Goal: Transaction & Acquisition: Purchase product/service

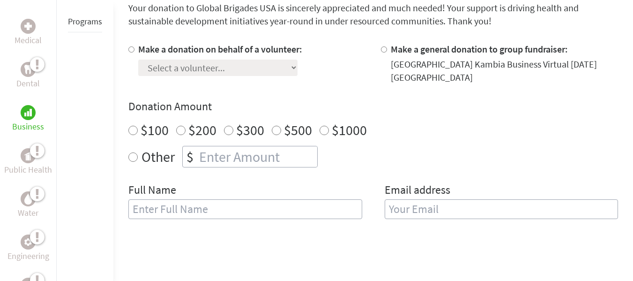
scroll to position [291, 0]
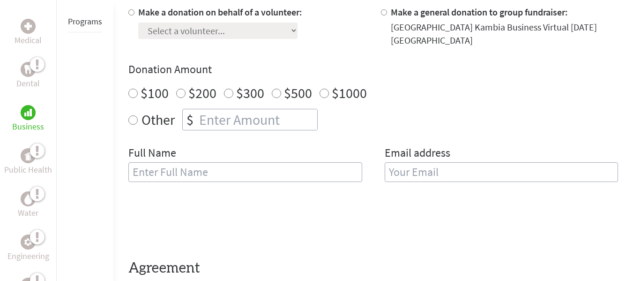
click at [263, 122] on input "number" at bounding box center [257, 119] width 120 height 21
radio input "true"
type input "125"
click at [266, 162] on input "text" at bounding box center [245, 172] width 234 height 20
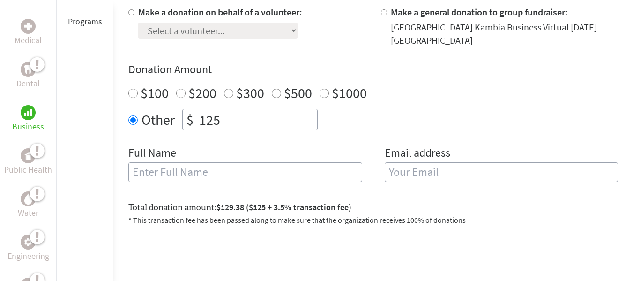
type input "K"
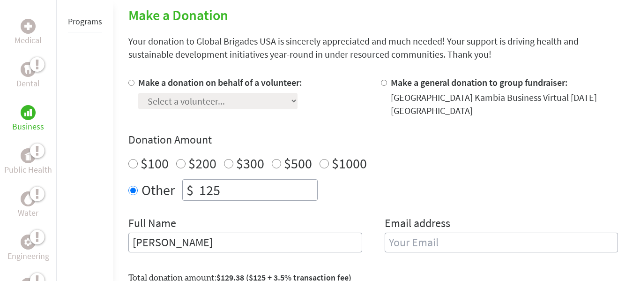
scroll to position [222, 0]
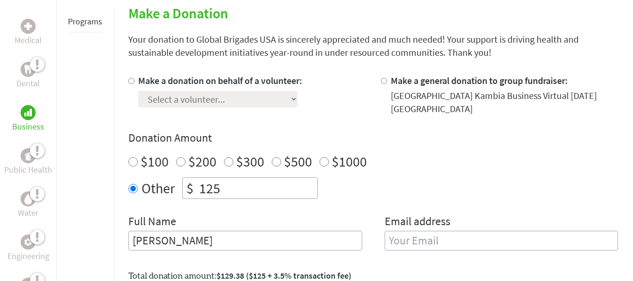
type input "[PERSON_NAME]"
click at [303, 118] on div "Make a donation on behalf of a volunteer: Select a volunteer... [PERSON_NAME] […" at bounding box center [373, 167] width 490 height 187
click at [450, 242] on input "email" at bounding box center [502, 241] width 234 height 20
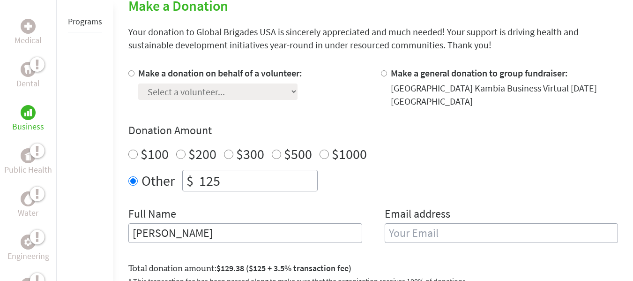
scroll to position [147, 0]
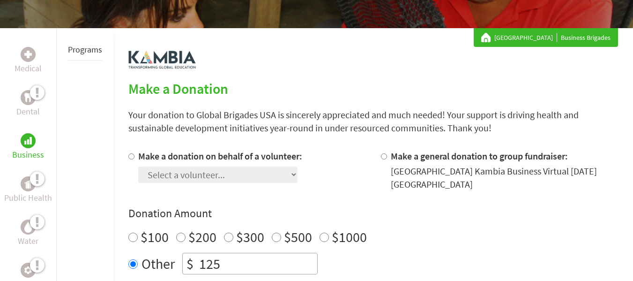
click at [129, 157] on input "Make a donation on behalf of a volunteer:" at bounding box center [131, 156] width 6 height 6
radio input "true"
click at [386, 156] on input "Make a general donation to group fundraiser:" at bounding box center [384, 156] width 6 height 6
radio input "true"
click at [139, 157] on label "Make a donation on behalf of a volunteer:" at bounding box center [220, 156] width 164 height 12
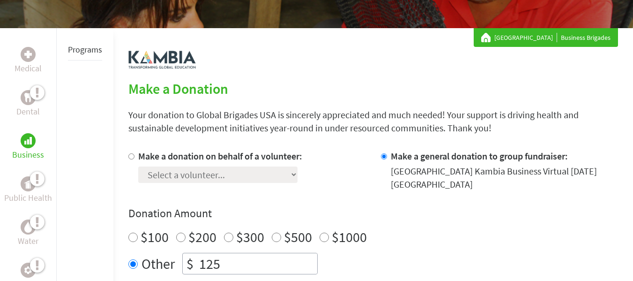
click at [135, 157] on input "Make a donation on behalf of a volunteer:" at bounding box center [131, 156] width 6 height 6
radio input "true"
click at [224, 176] on select "Select a volunteer... [PERSON_NAME] [PERSON_NAME] [PERSON_NAME] [PERSON_NAME]" at bounding box center [217, 174] width 159 height 16
select select "35894AC5-8F7A-11F0-9E6E-42010A400005"
click at [138, 166] on select "Select a volunteer... [PERSON_NAME] [PERSON_NAME] [PERSON_NAME] [PERSON_NAME]" at bounding box center [217, 174] width 159 height 16
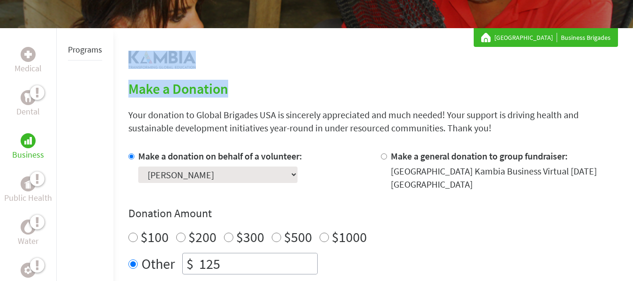
drag, startPoint x: 612, startPoint y: 67, endPoint x: 614, endPoint y: 75, distance: 9.1
click at [436, 113] on p "Your donation to Global Brigades USA is sincerely appreciated and much needed! …" at bounding box center [373, 121] width 490 height 26
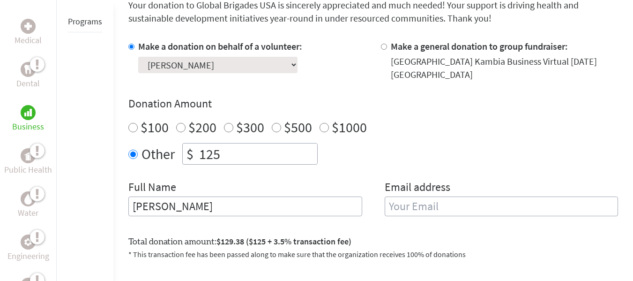
scroll to position [326, 0]
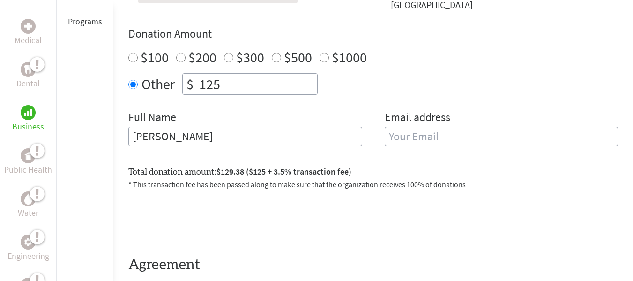
click at [483, 139] on input "email" at bounding box center [502, 137] width 234 height 20
type input "[EMAIL_ADDRESS][DOMAIN_NAME]"
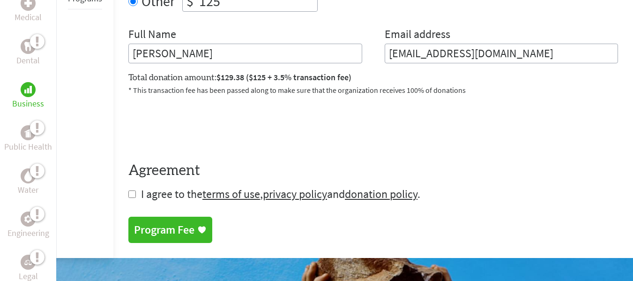
scroll to position [411, 0]
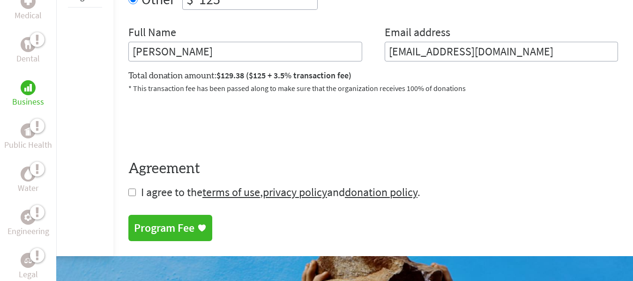
click at [133, 194] on input "checkbox" at bounding box center [131, 191] width 7 height 7
checkbox input "true"
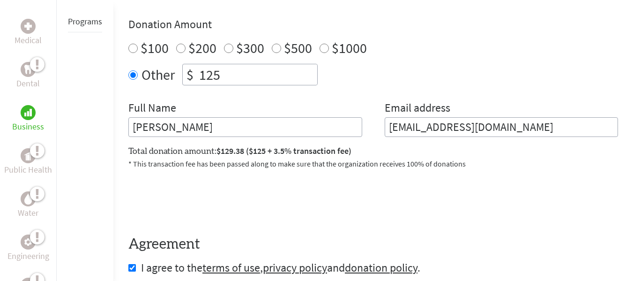
scroll to position [276, 0]
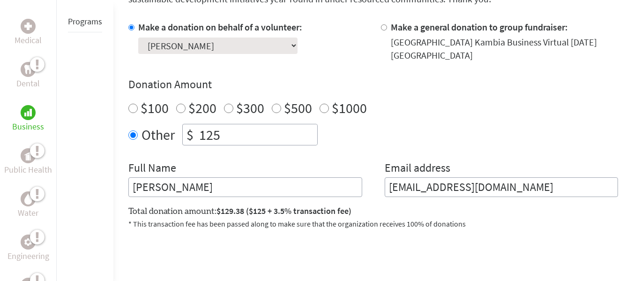
click at [141, 108] on label "$100" at bounding box center [155, 108] width 28 height 18
click at [138, 108] on input "$100" at bounding box center [132, 108] width 9 height 9
radio input "true"
click at [138, 136] on div "Other $ 125" at bounding box center [373, 135] width 490 height 22
click at [132, 135] on input "Other" at bounding box center [132, 134] width 9 height 9
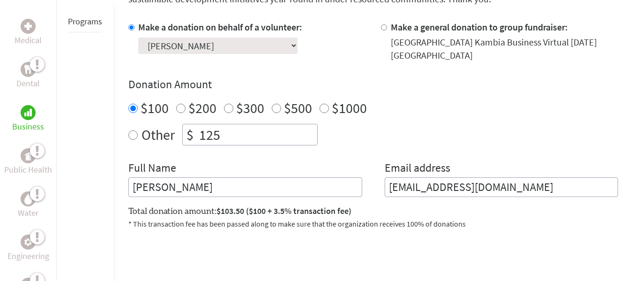
radio input "true"
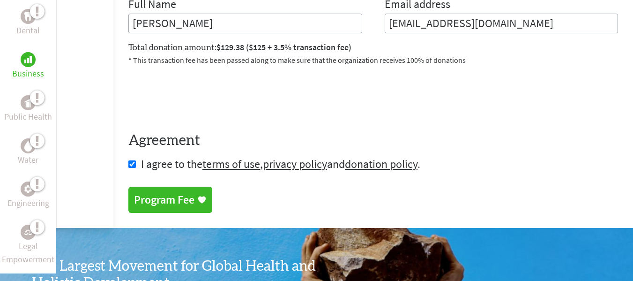
scroll to position [454, 0]
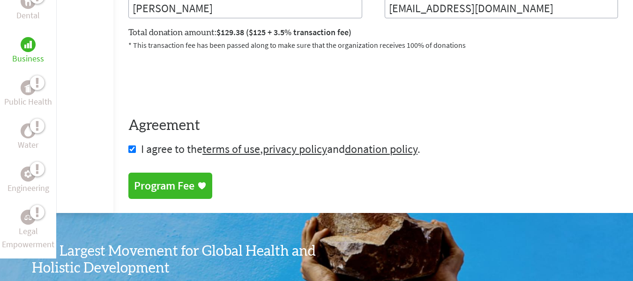
click at [195, 175] on link "Program Fee" at bounding box center [170, 185] width 84 height 26
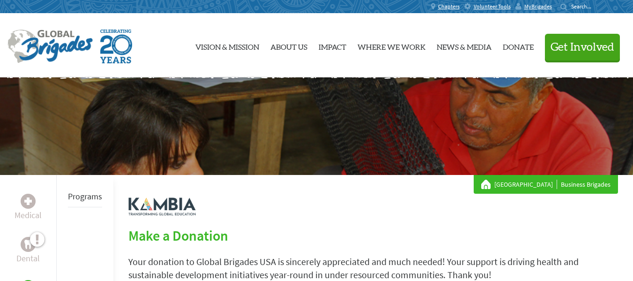
scroll to position [112, 0]
